Goal: Check status: Check status

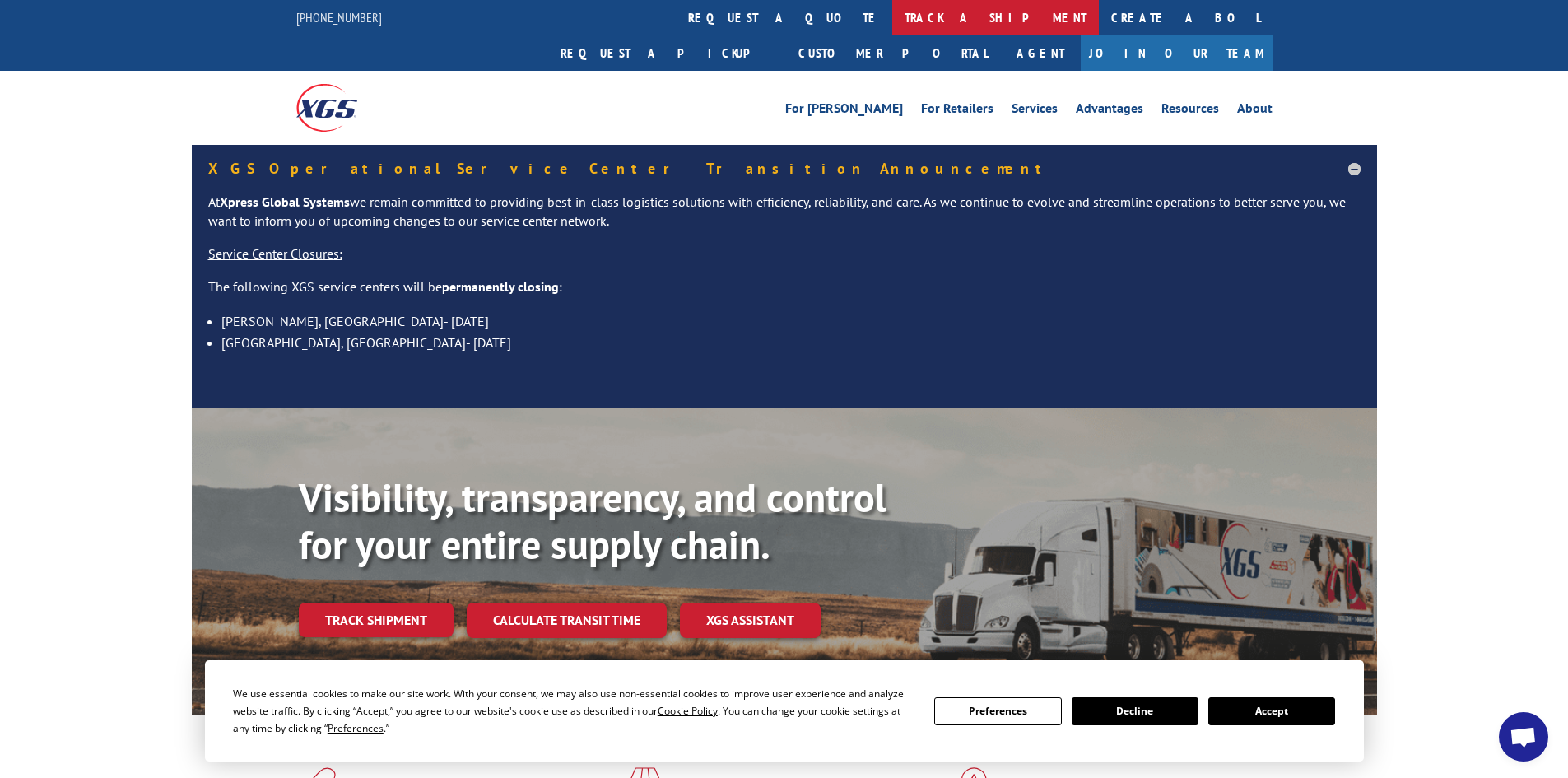
click at [892, 19] on link "track a shipment" at bounding box center [995, 17] width 207 height 35
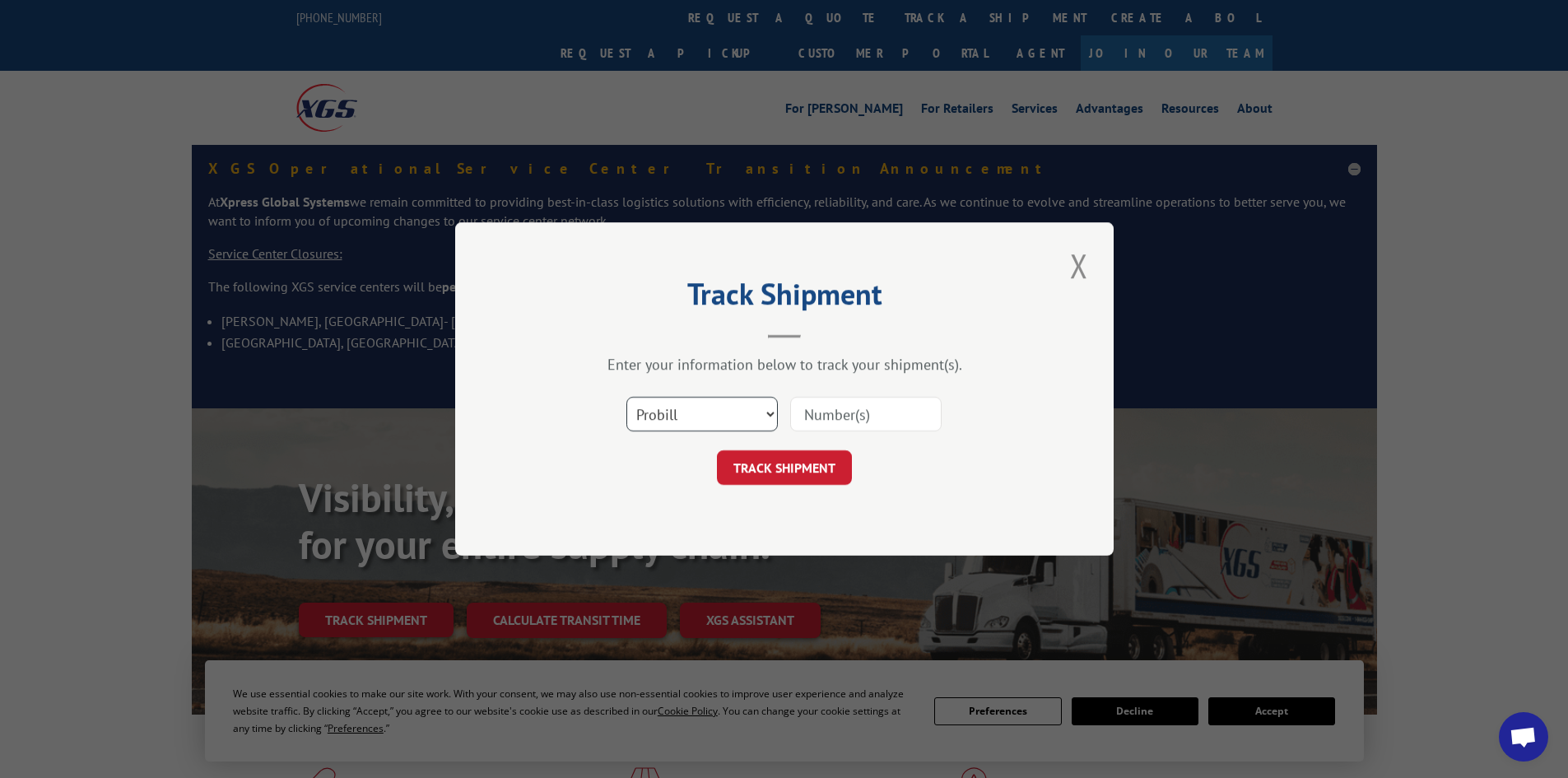
click at [710, 413] on select "Select category... Probill BOL PO" at bounding box center [702, 413] width 152 height 35
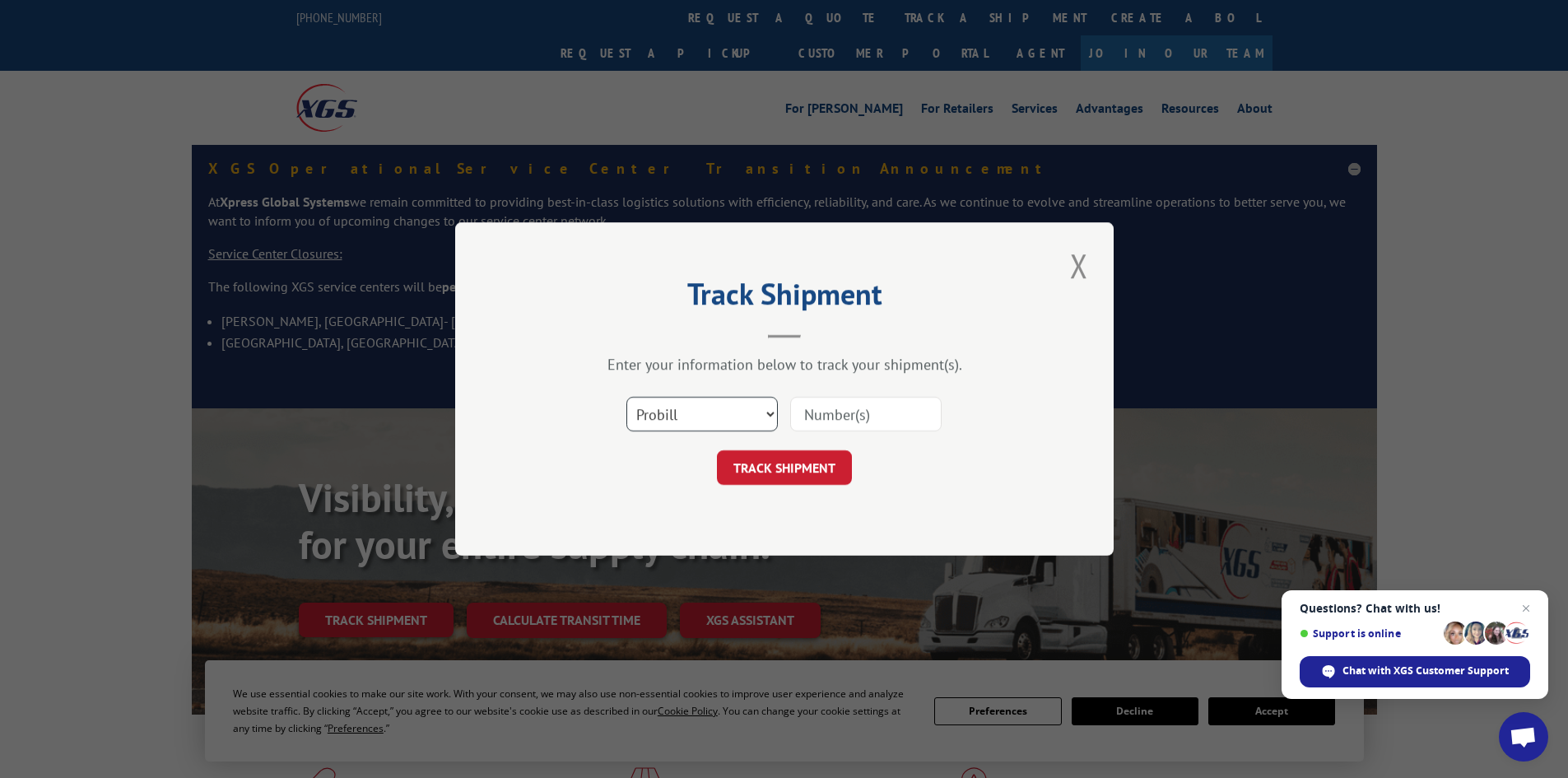
select select "po"
click at [626, 396] on select "Select category... Probill BOL PO" at bounding box center [702, 413] width 152 height 35
click at [848, 416] on input at bounding box center [866, 413] width 152 height 35
type input "22585222"
click at [767, 465] on button "TRACK SHIPMENT" at bounding box center [784, 467] width 135 height 35
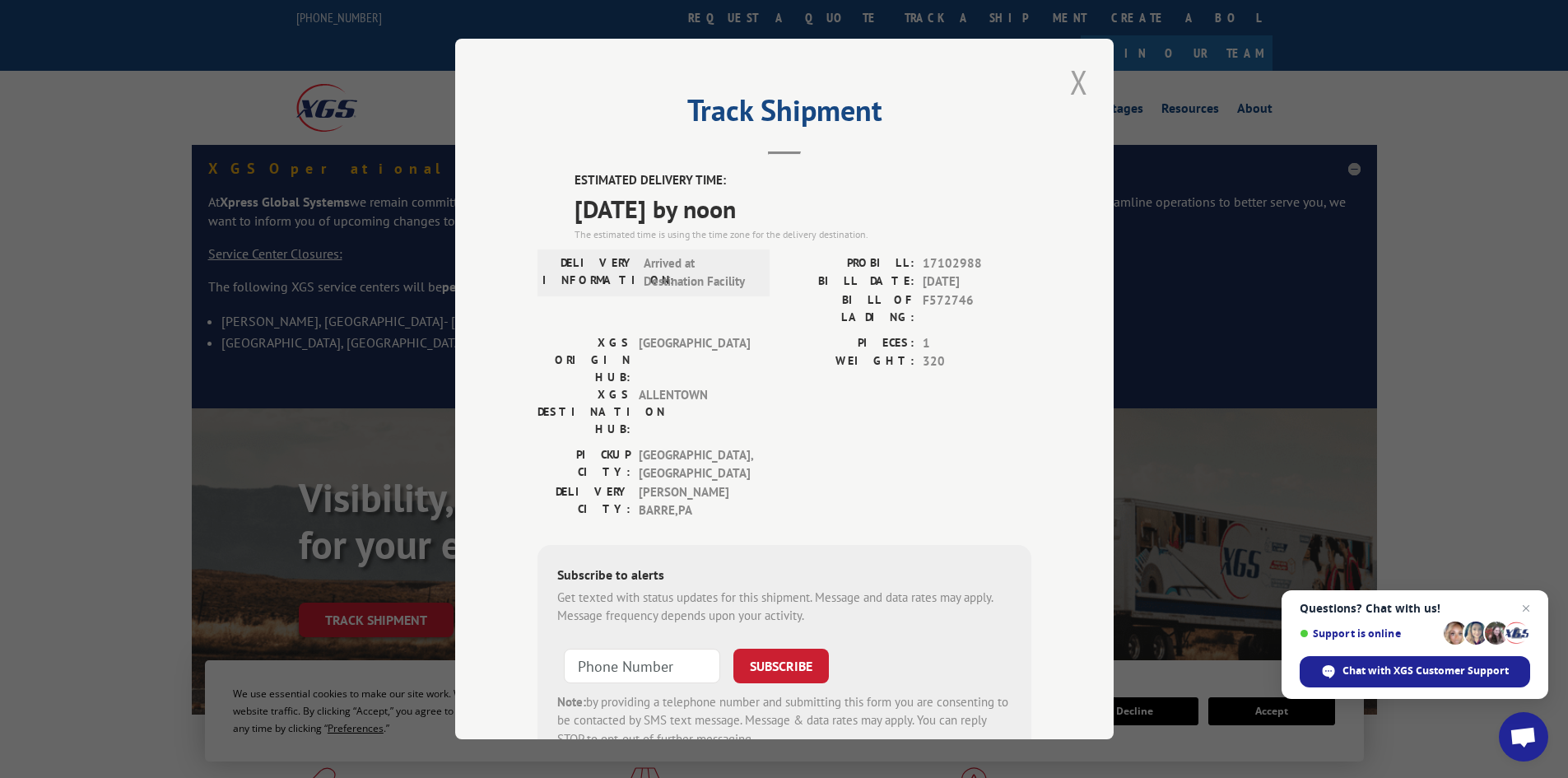
click at [1075, 80] on button "Close modal" at bounding box center [1080, 81] width 28 height 45
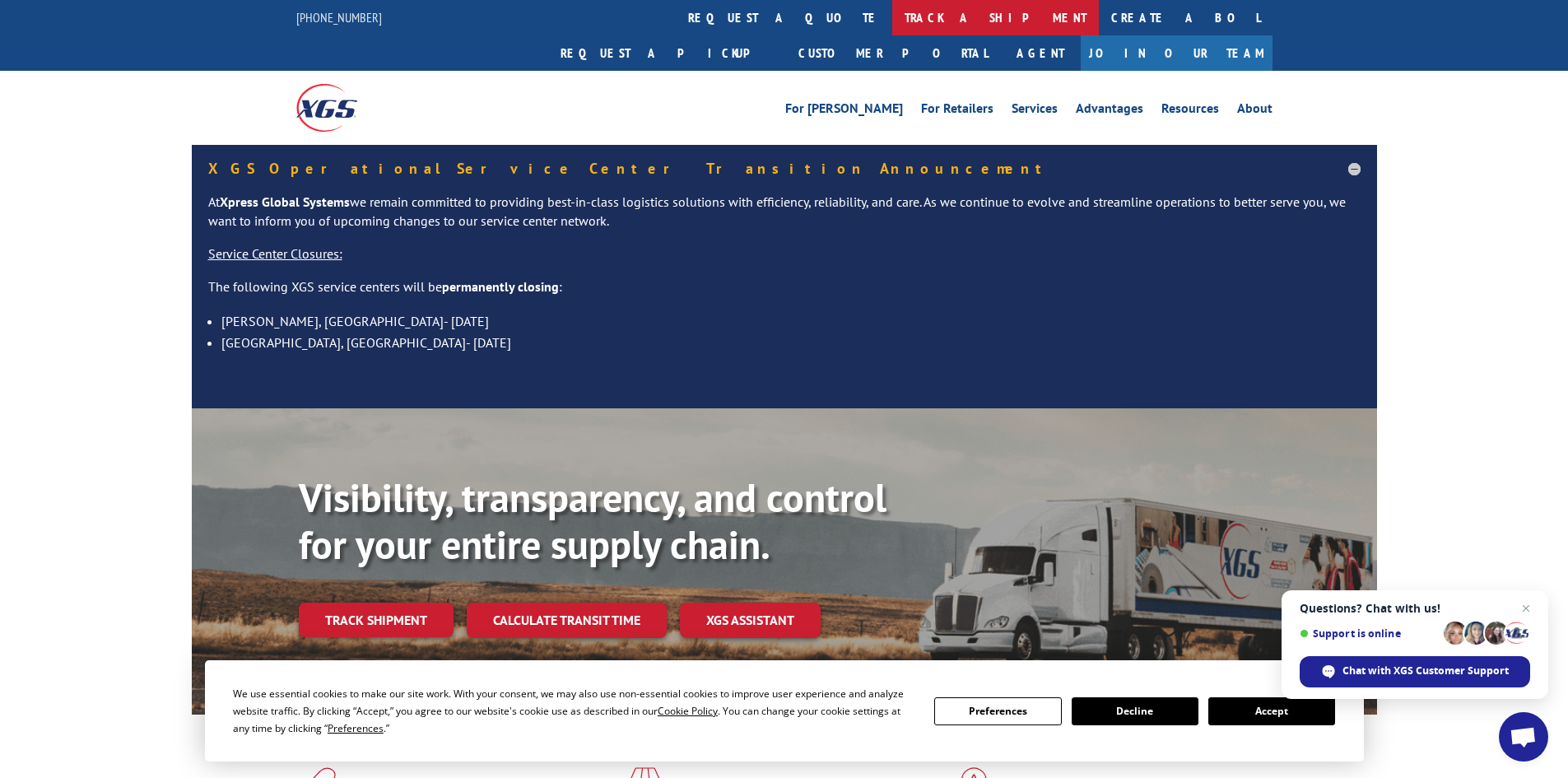
click at [892, 22] on link "track a shipment" at bounding box center [995, 17] width 207 height 35
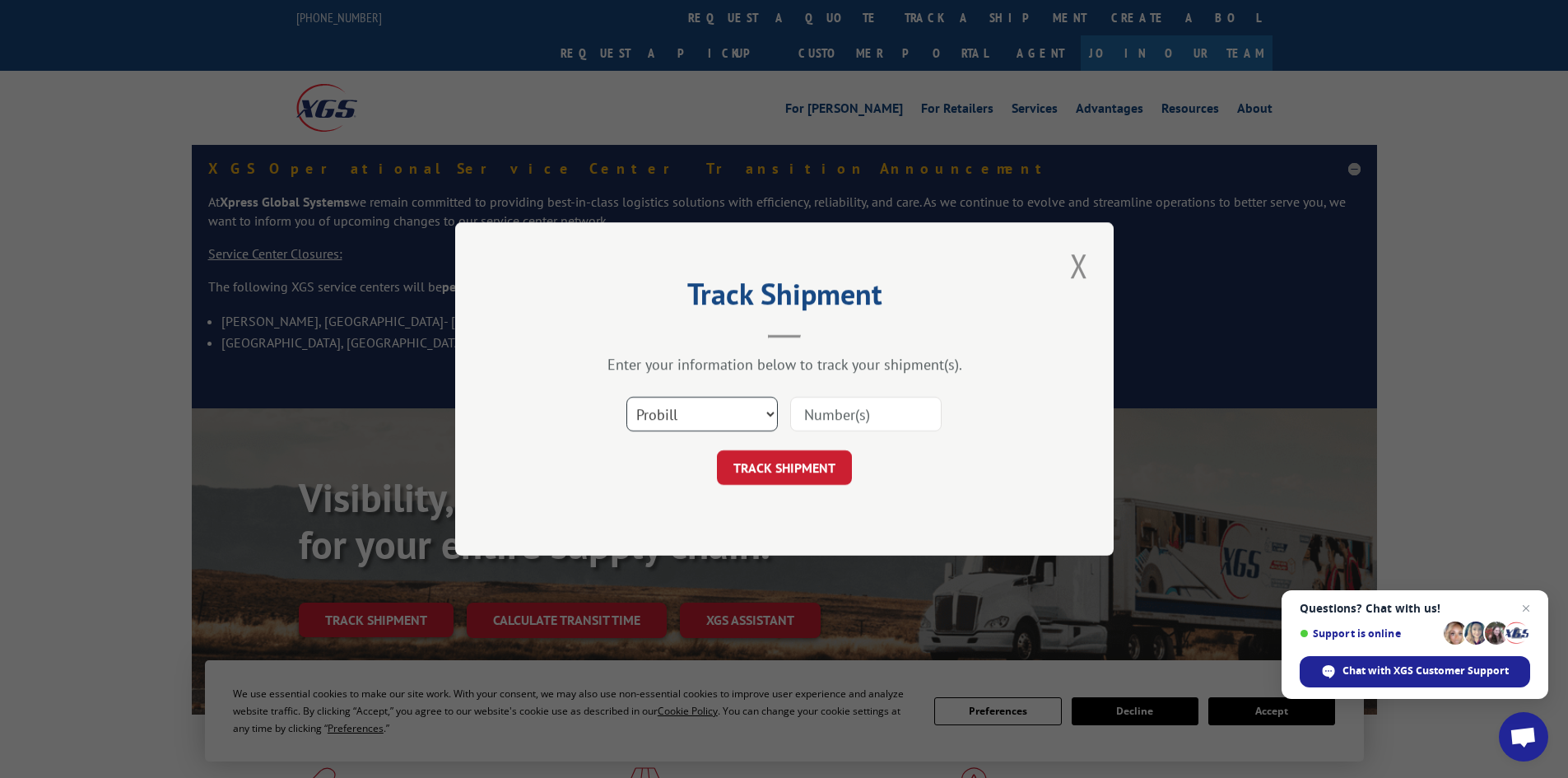
drag, startPoint x: 845, startPoint y: 405, endPoint x: 683, endPoint y: 405, distance: 162.0
click at [683, 405] on select "Select category... Probill BOL PO" at bounding box center [702, 413] width 152 height 35
click at [846, 425] on input at bounding box center [866, 413] width 152 height 35
click at [750, 415] on select "Select category... Probill BOL PO" at bounding box center [702, 413] width 152 height 35
select select "bol"
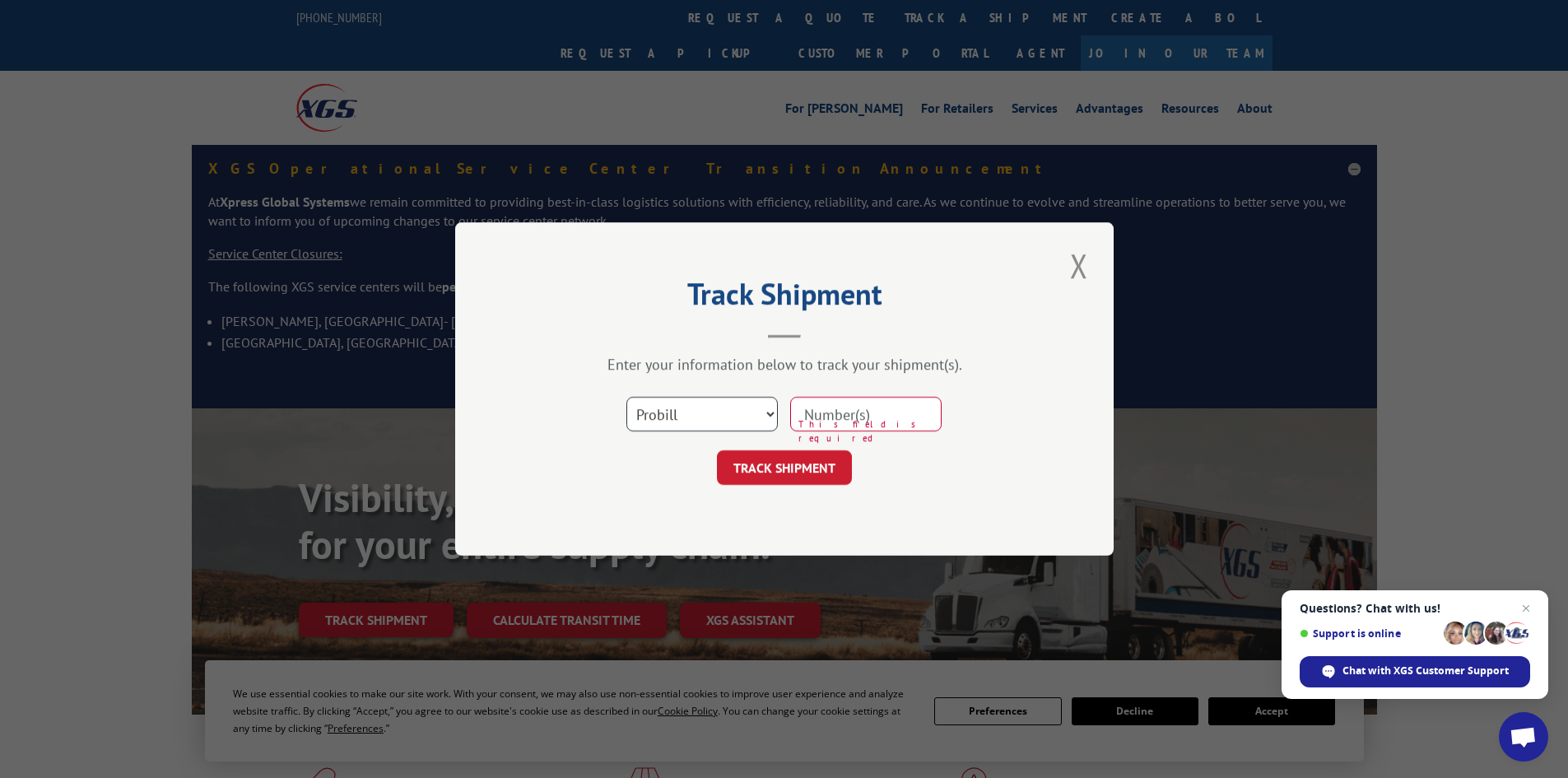
click at [626, 396] on select "Select category... Probill BOL PO" at bounding box center [702, 413] width 152 height 35
drag, startPoint x: 865, startPoint y: 431, endPoint x: 827, endPoint y: 412, distance: 42.5
paste input "2550408"
type input "2550408"
click at [781, 468] on button "TRACK SHIPMENT" at bounding box center [784, 467] width 135 height 35
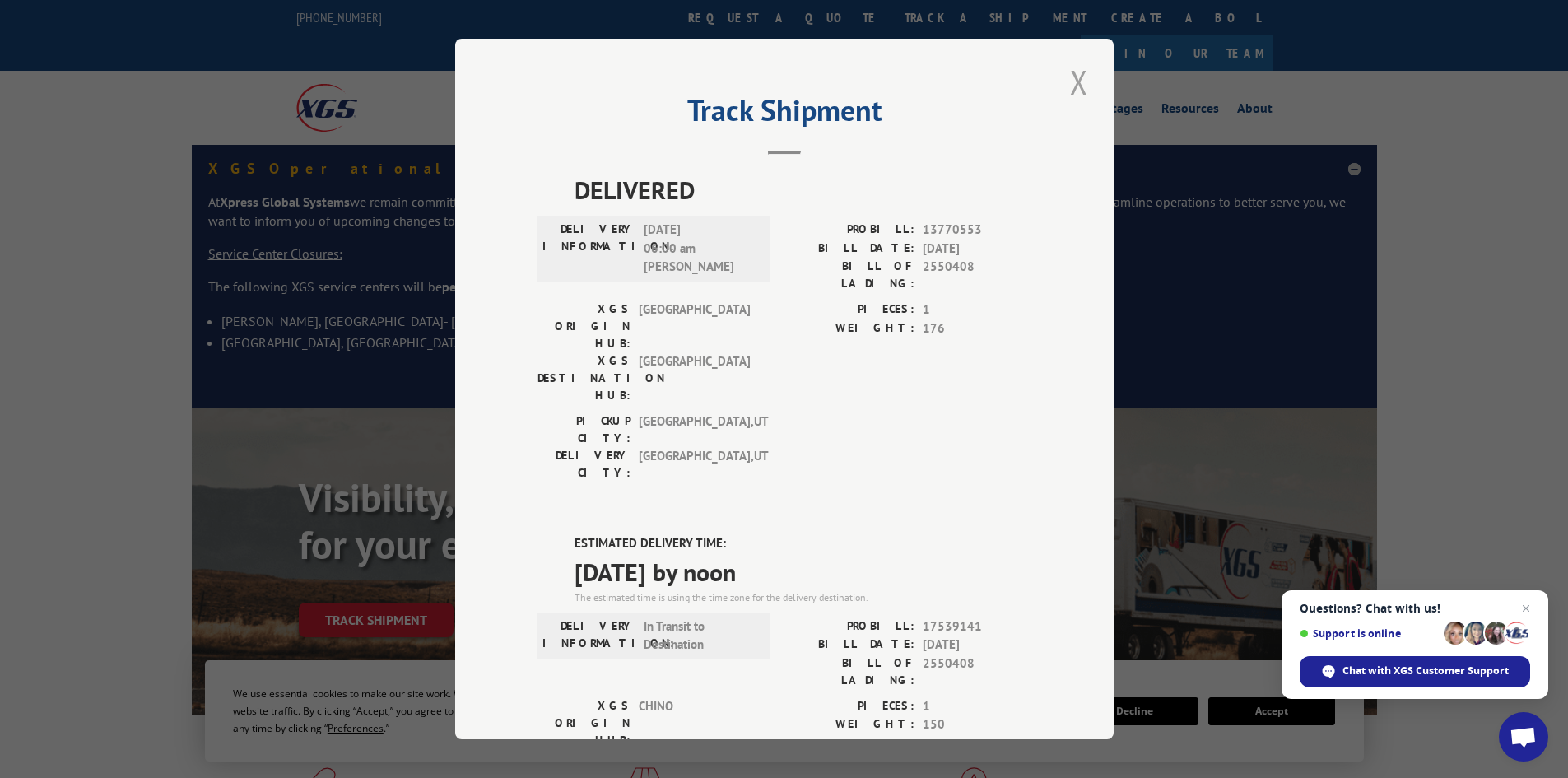
click at [1068, 86] on button "Close modal" at bounding box center [1080, 81] width 28 height 45
